Goal: Task Accomplishment & Management: Manage account settings

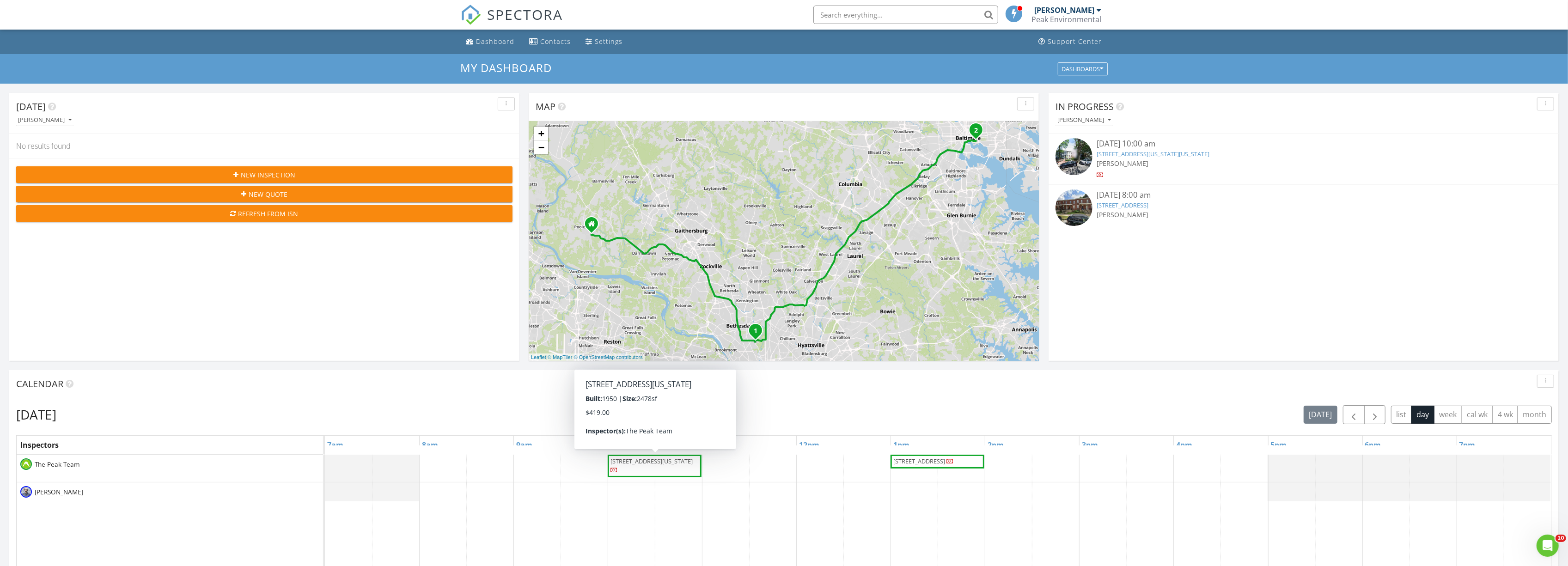
click at [662, 469] on span "5340 28th St NW, Washington 20015" at bounding box center [655, 466] width 90 height 18
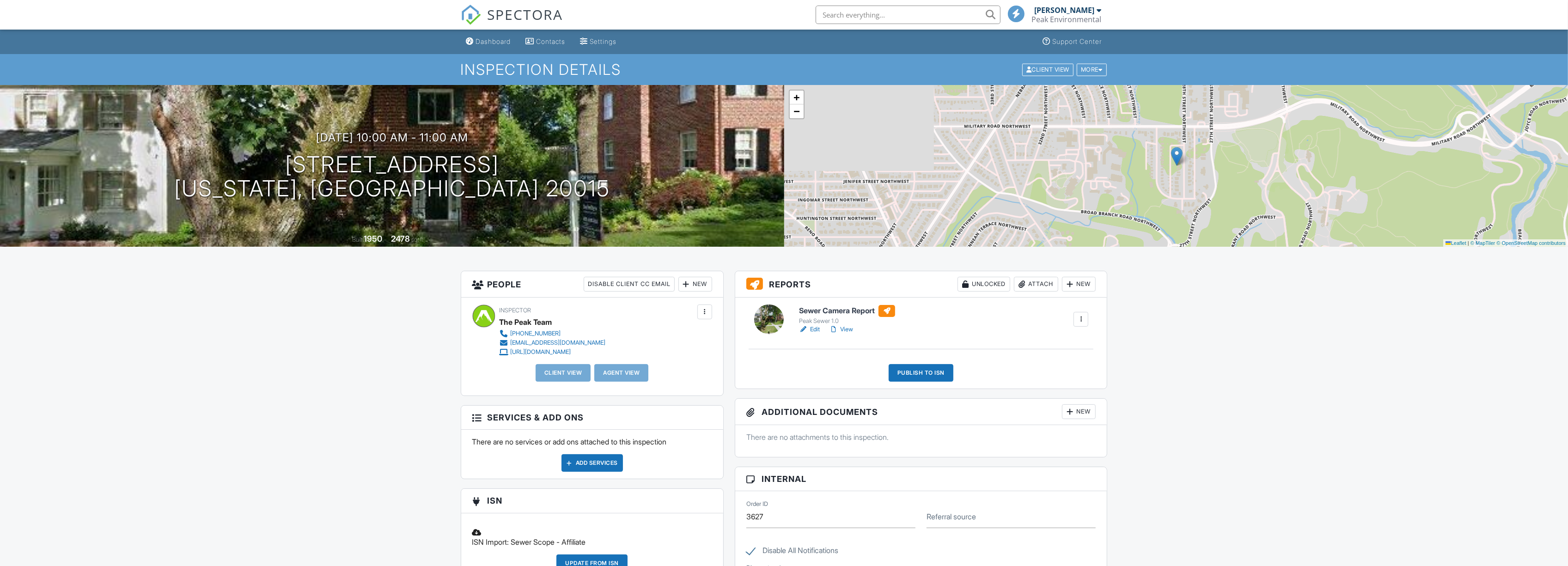
click at [818, 331] on link "Edit" at bounding box center [810, 329] width 21 height 9
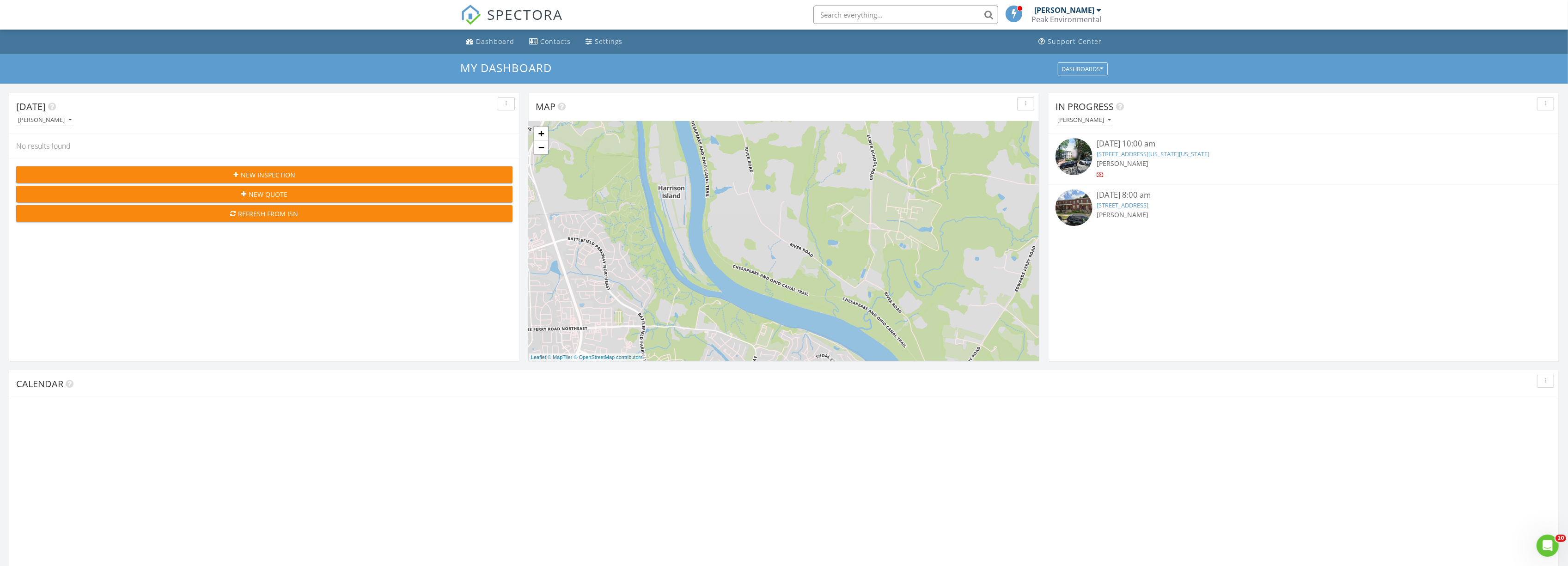
scroll to position [860, 1587]
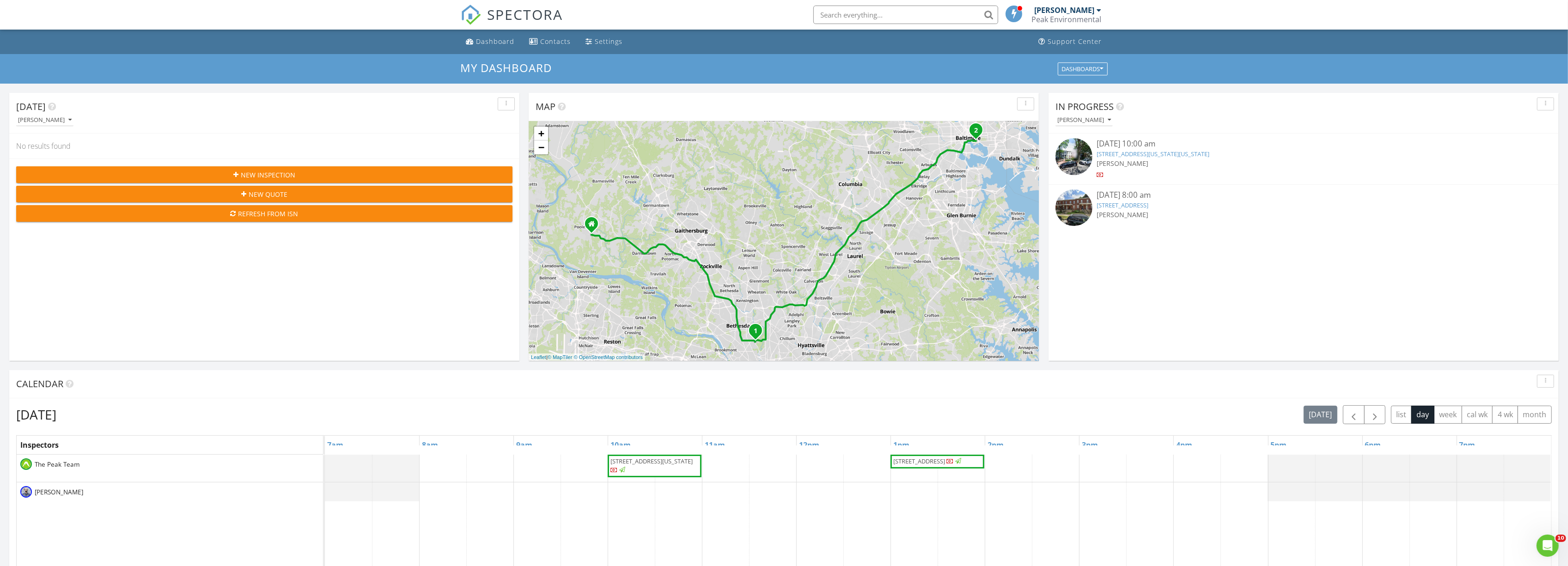
click at [1092, 19] on div "Peak Environmental" at bounding box center [1066, 19] width 70 height 9
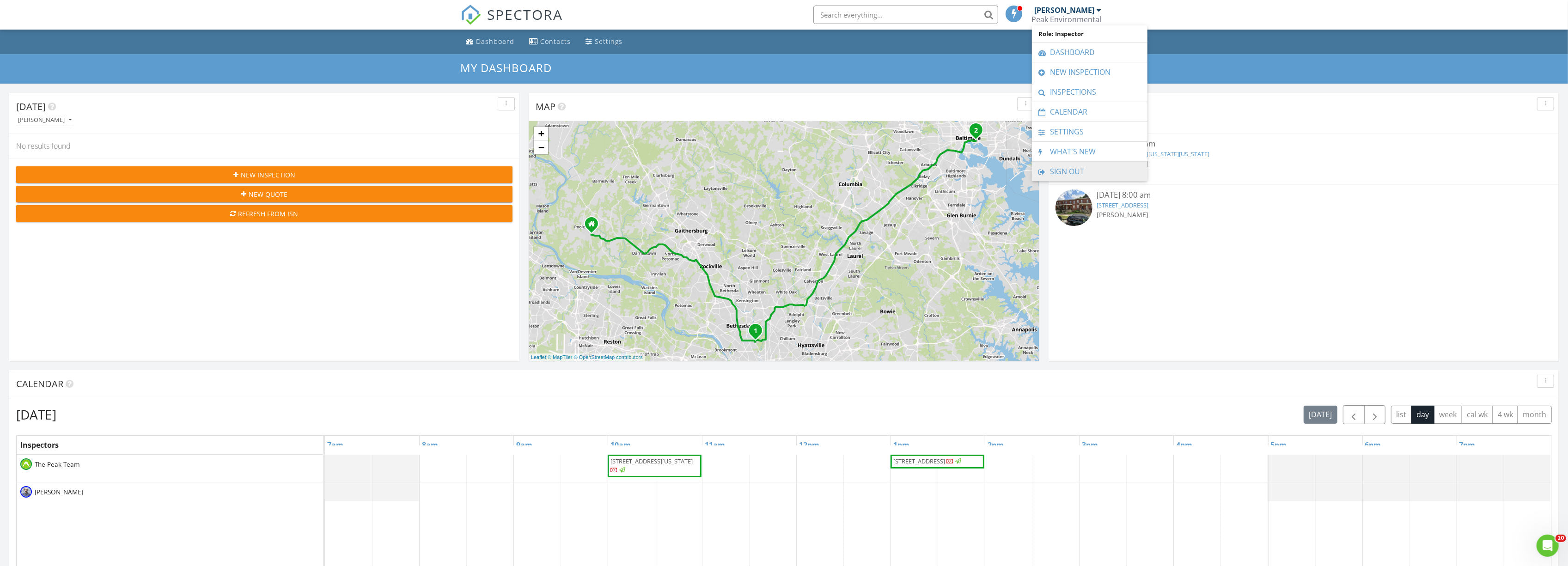
click at [1073, 172] on link "Sign Out" at bounding box center [1090, 171] width 106 height 19
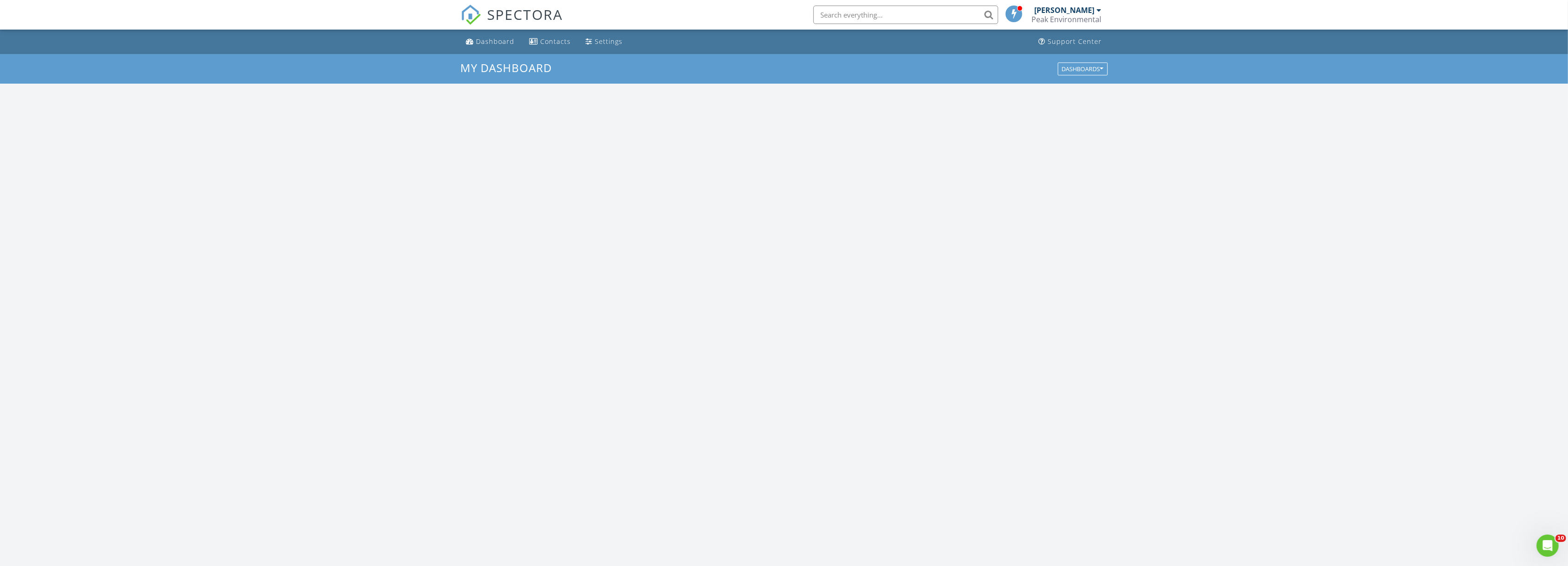
scroll to position [860, 1587]
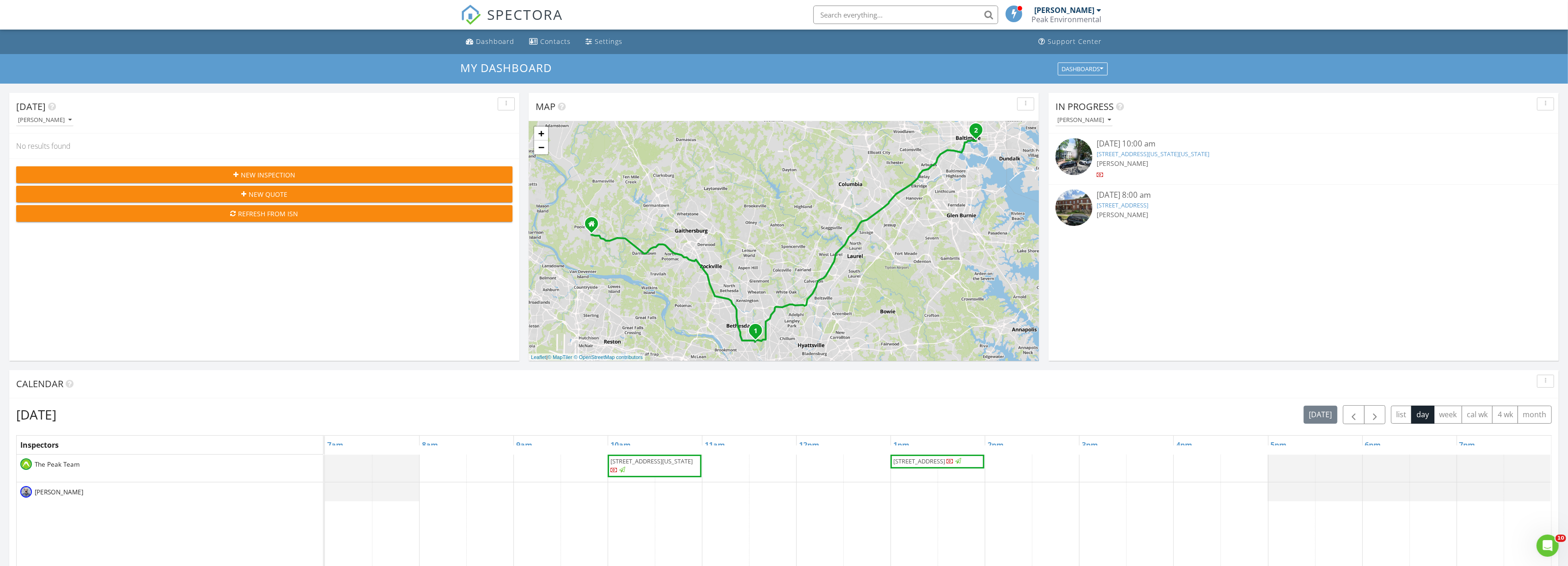
click at [54, 117] on div "[PERSON_NAME]" at bounding box center [268, 120] width 503 height 12
click at [68, 119] on icon "button" at bounding box center [70, 120] width 3 height 6
click at [56, 186] on div "The Peak Team" at bounding box center [52, 185] width 57 height 11
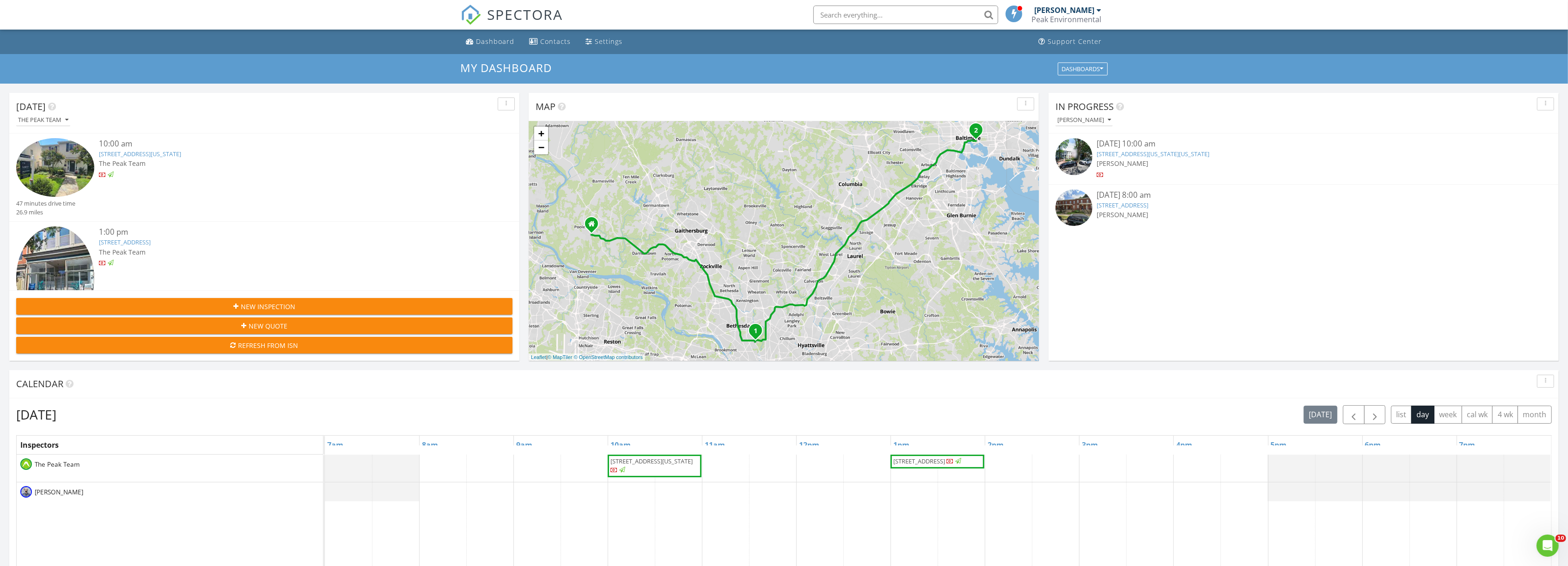
scroll to position [63, 0]
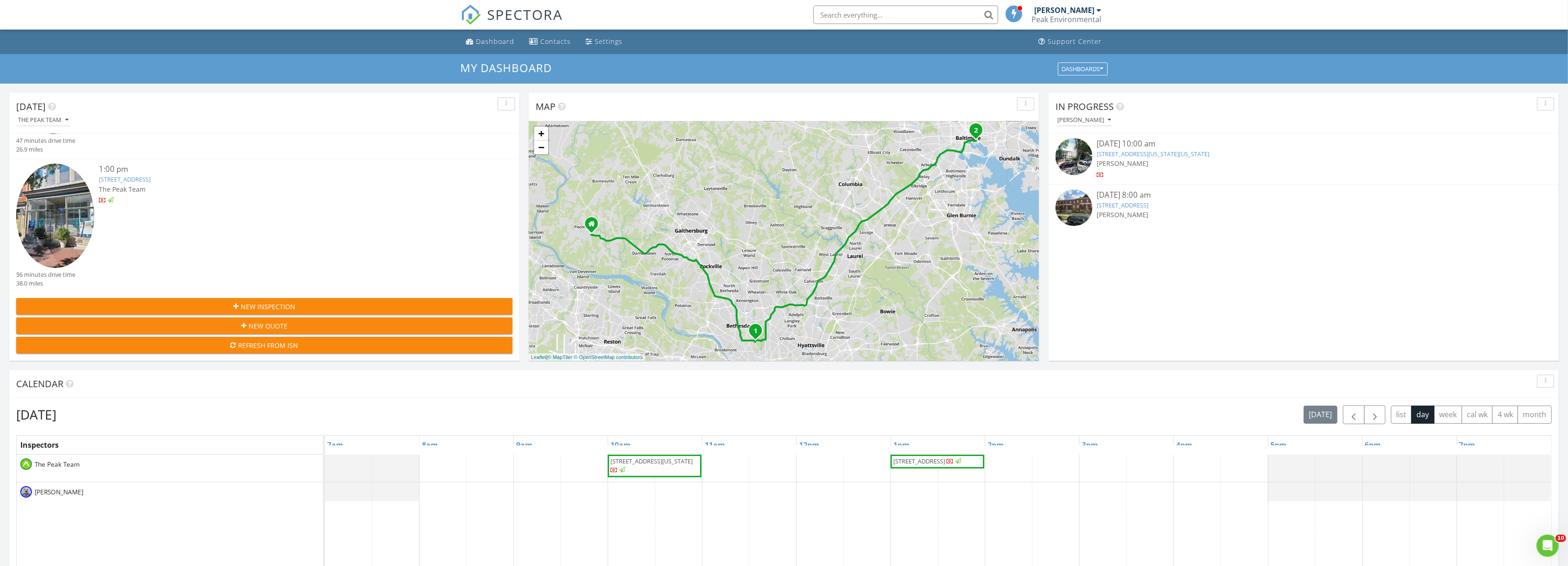
click at [23, 491] on img at bounding box center [26, 491] width 12 height 12
click at [34, 493] on span "[PERSON_NAME]" at bounding box center [59, 491] width 53 height 9
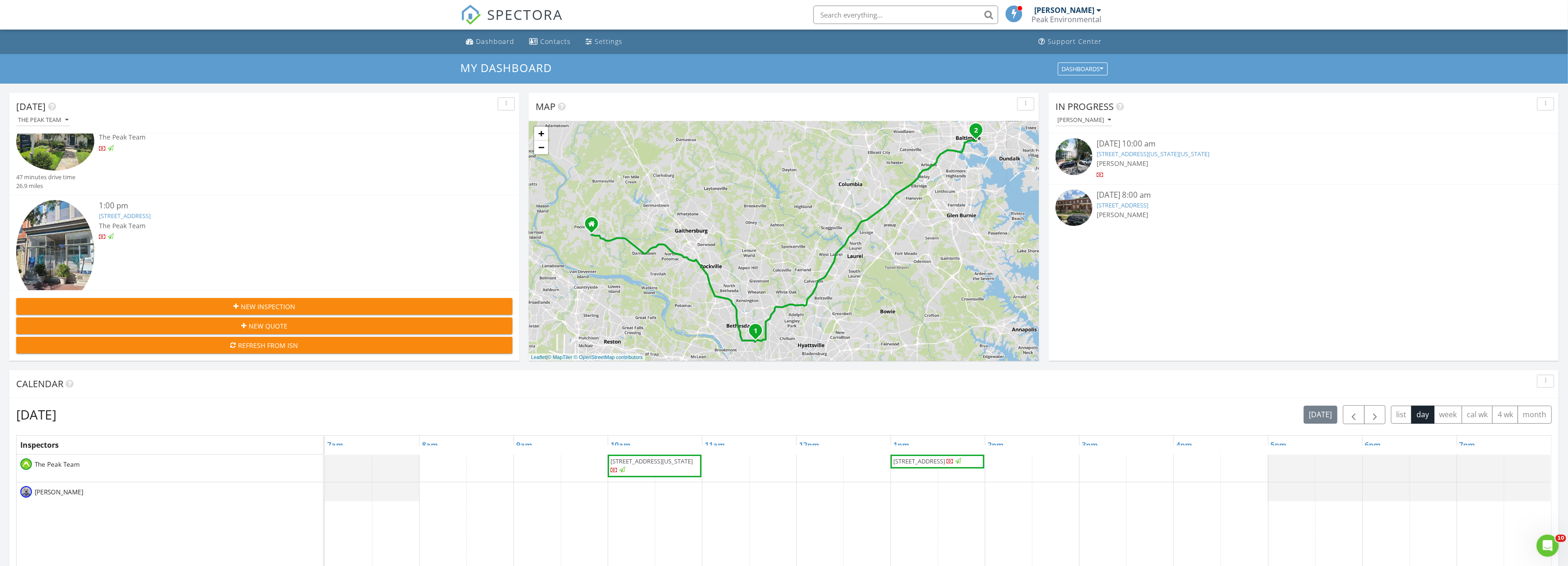
scroll to position [0, 0]
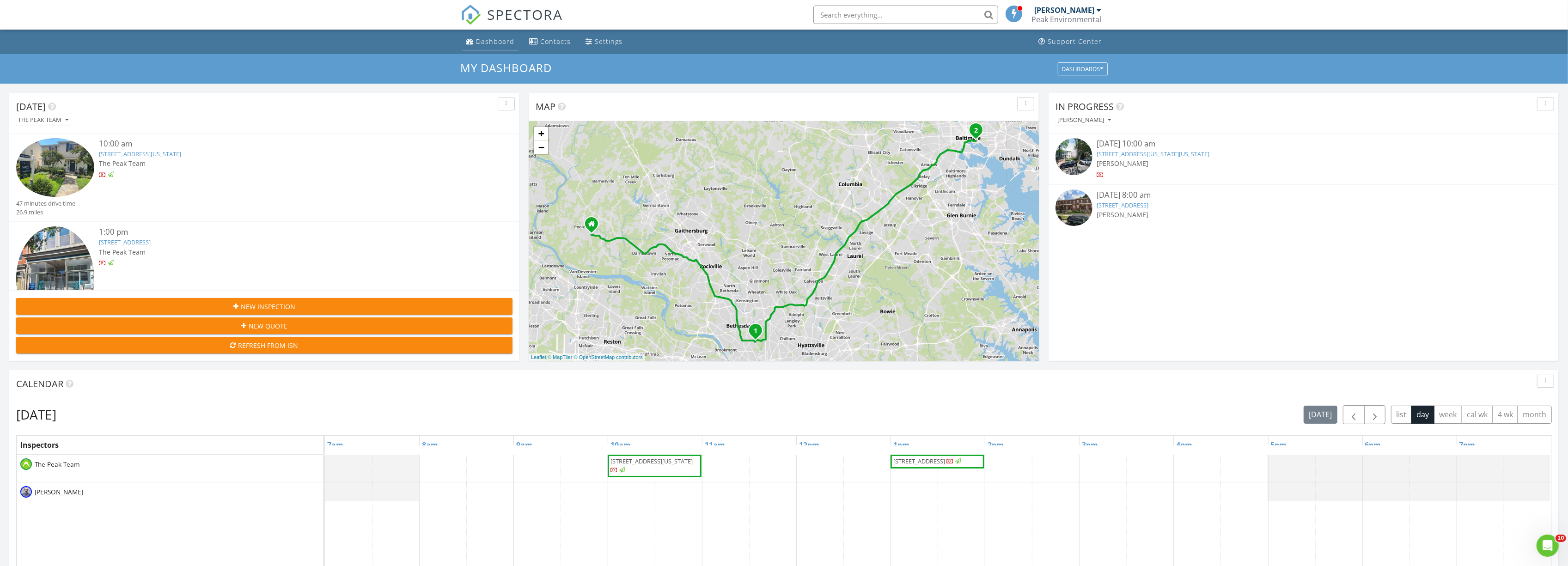
click at [496, 41] on div "Dashboard" at bounding box center [495, 41] width 38 height 9
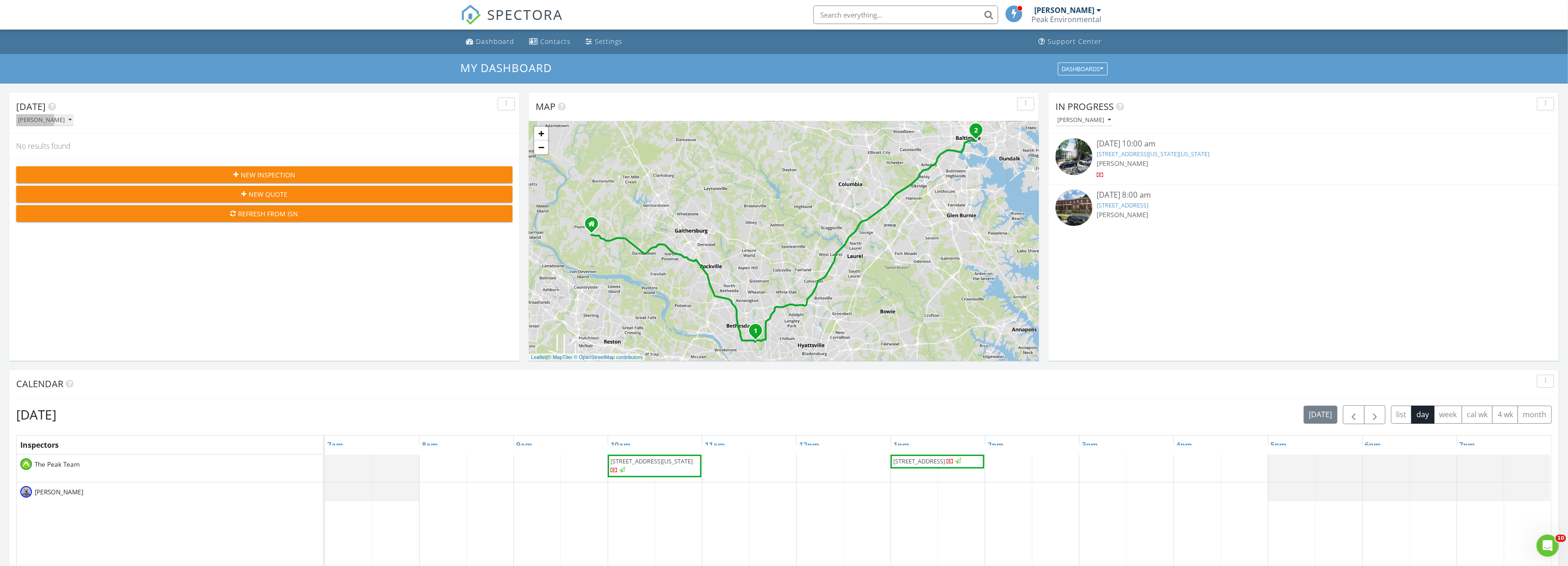
click at [68, 120] on icon "button" at bounding box center [70, 120] width 3 height 6
click at [53, 187] on div "The Peak Team" at bounding box center [52, 185] width 57 height 11
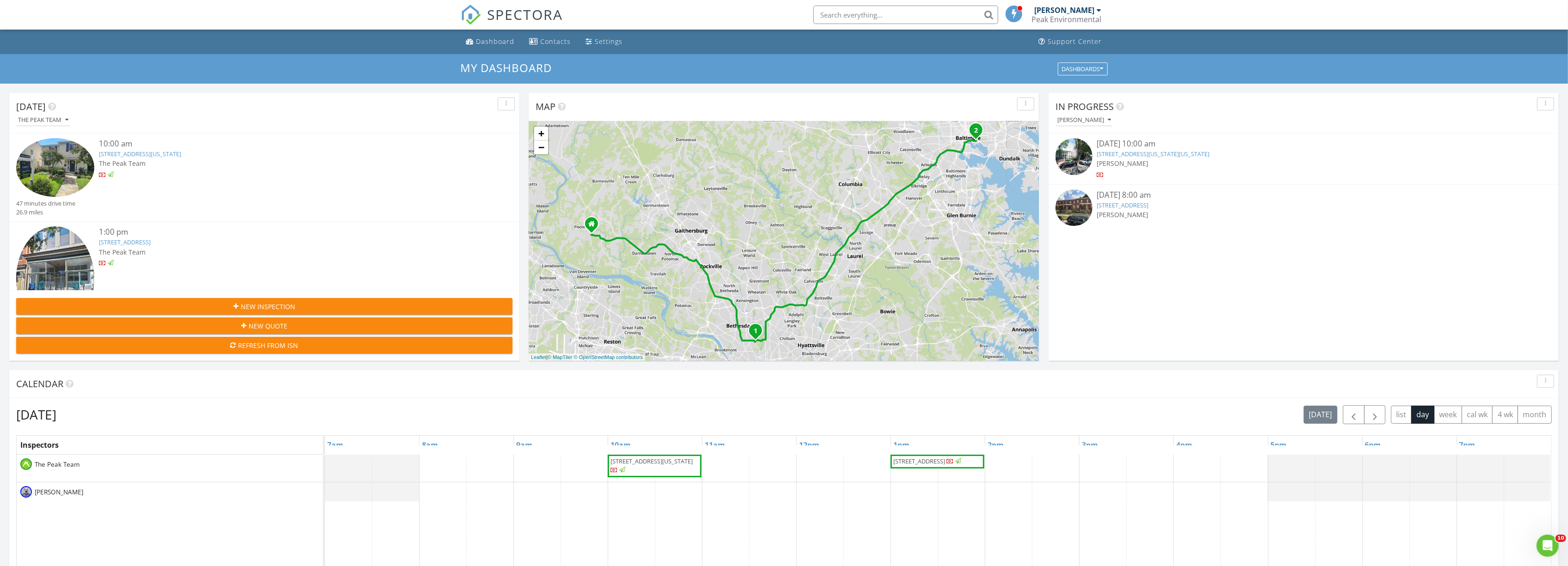
click at [1085, 22] on div "Peak Environmental" at bounding box center [1066, 19] width 70 height 9
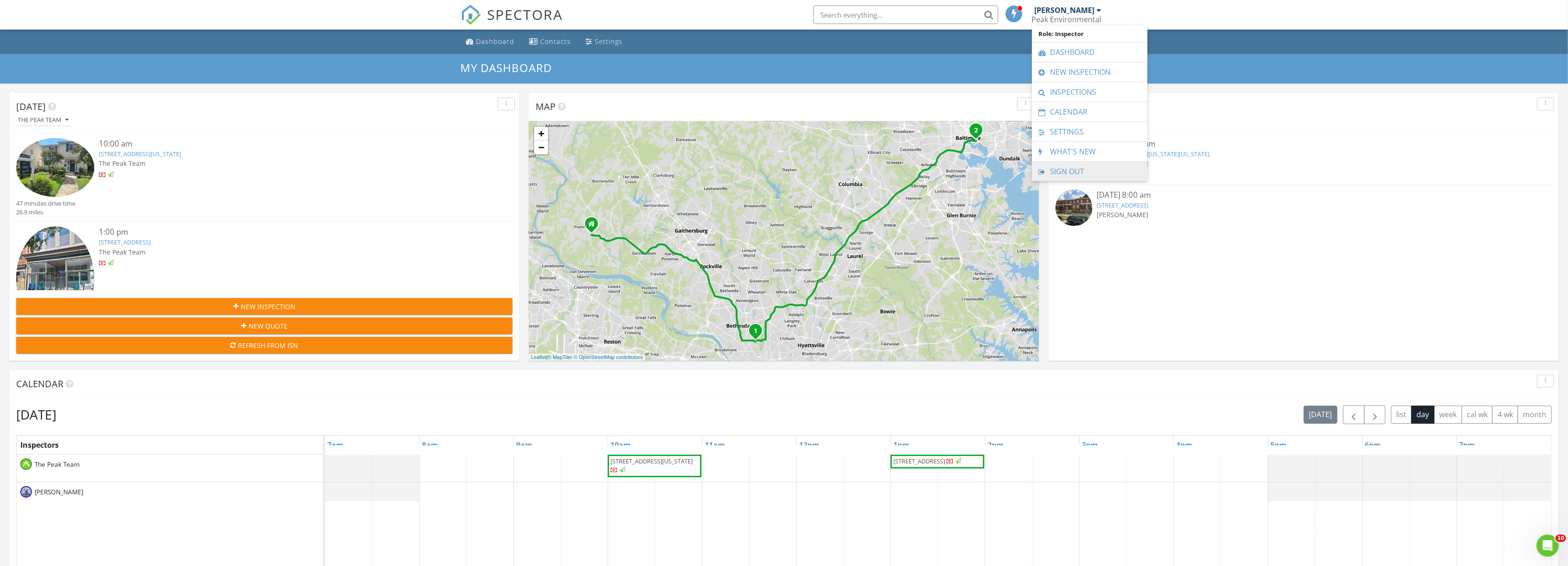
click at [1082, 175] on link "Sign Out" at bounding box center [1090, 171] width 106 height 19
